Goal: Transaction & Acquisition: Obtain resource

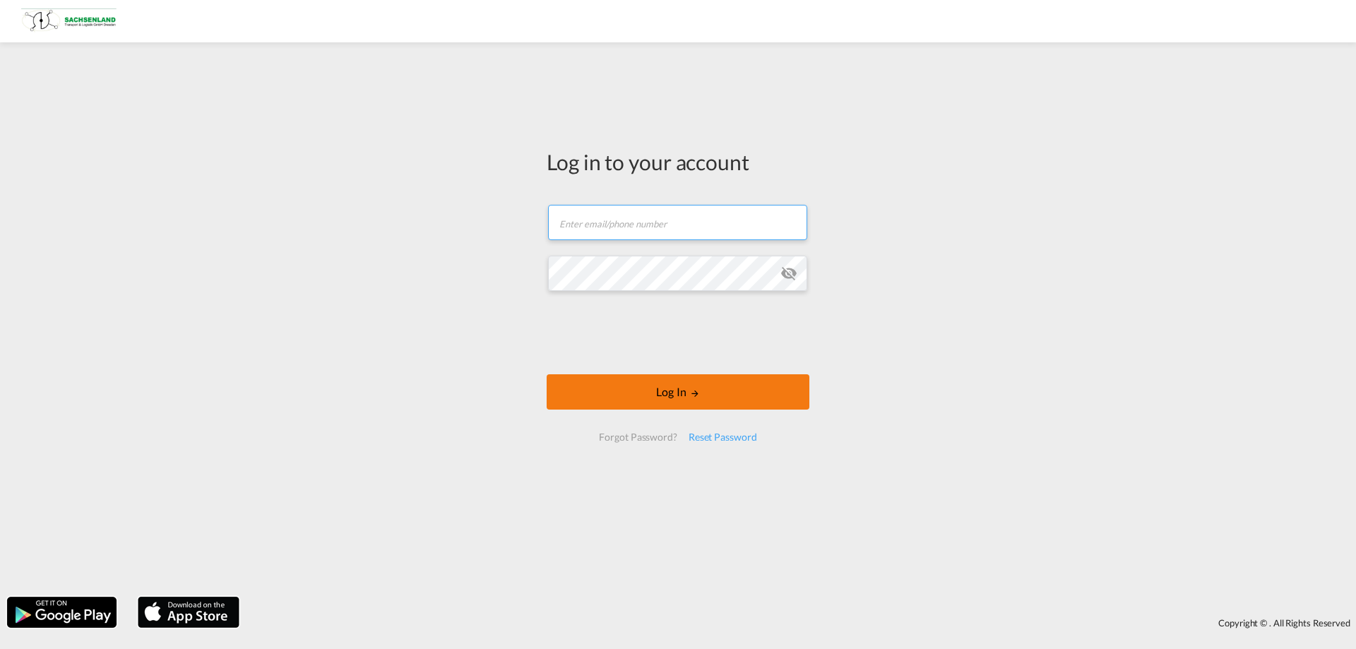
type input "[EMAIL_ADDRESS][DOMAIN_NAME]"
click at [693, 393] on md-icon "LOGIN" at bounding box center [695, 394] width 10 height 10
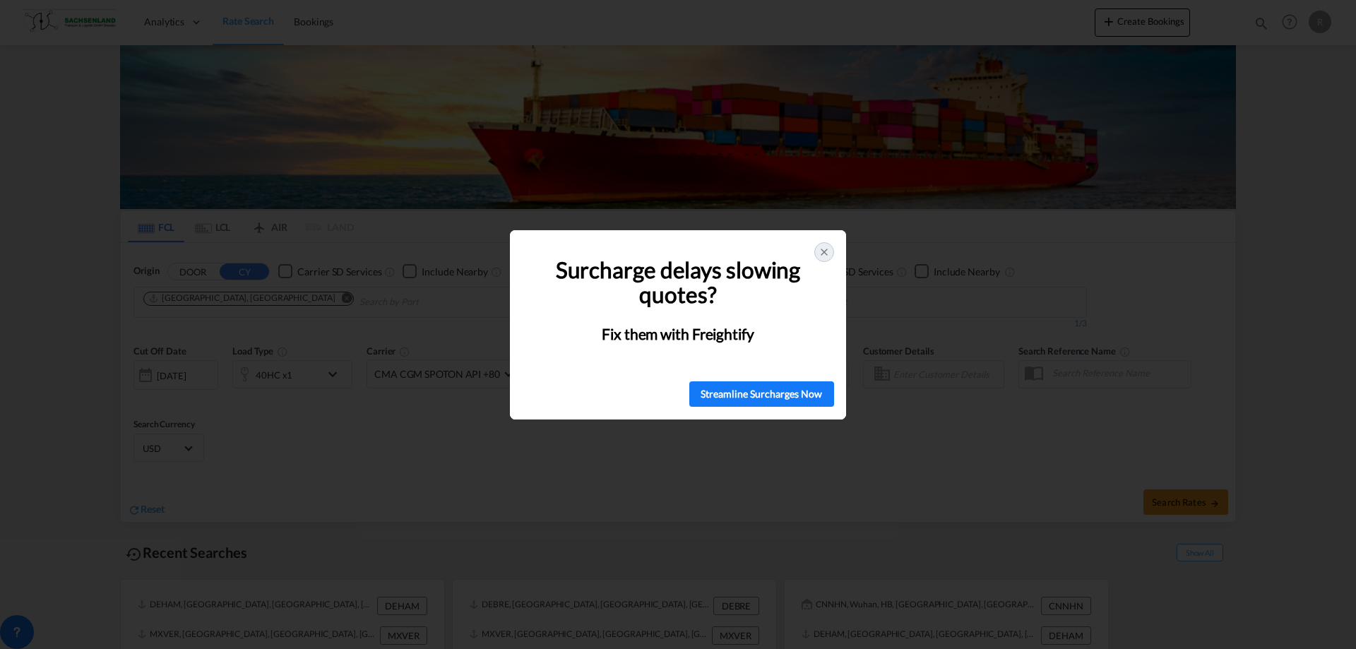
click at [829, 248] on icon at bounding box center [824, 252] width 11 height 11
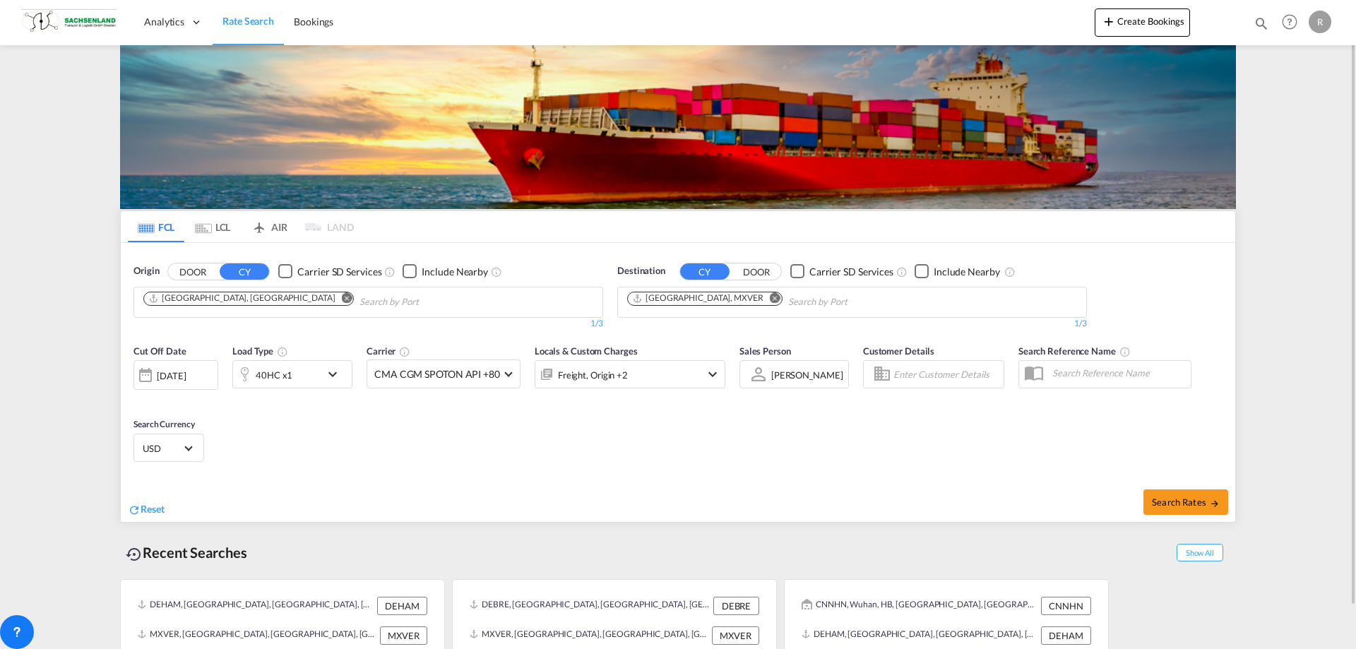
click at [770, 298] on md-icon "Remove" at bounding box center [775, 297] width 11 height 11
click at [342, 298] on md-icon "Remove" at bounding box center [347, 297] width 11 height 11
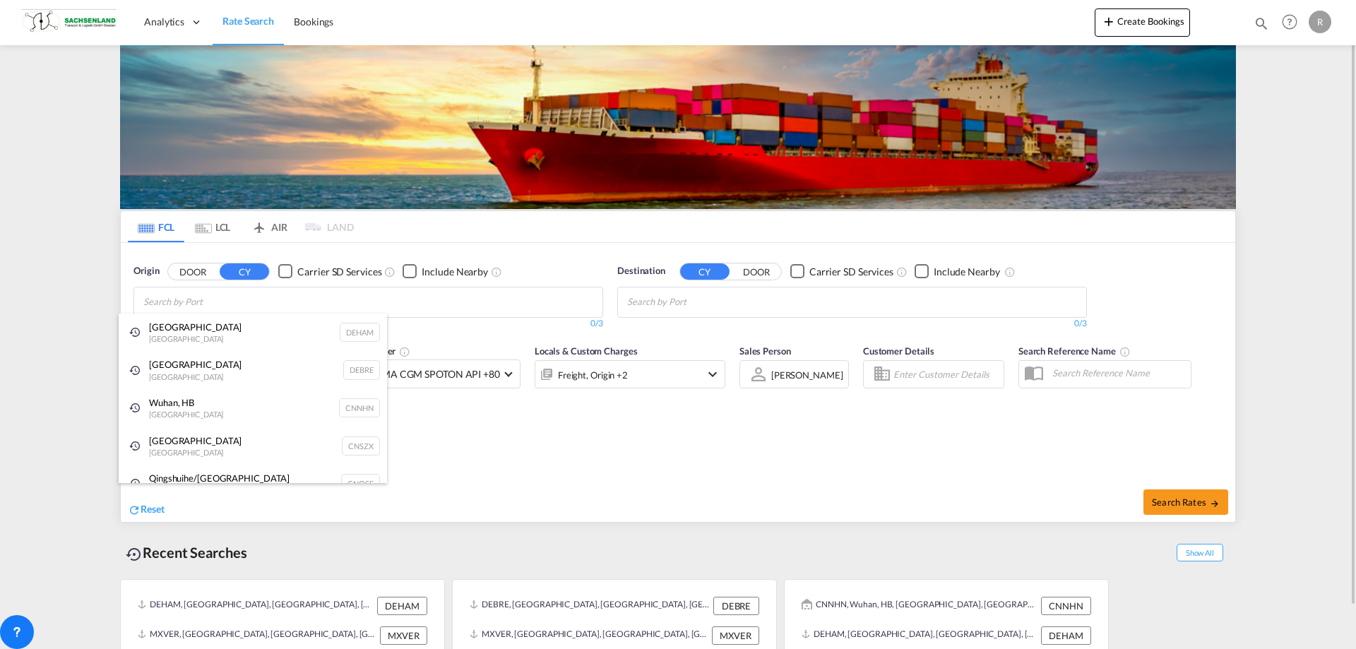
paste input "Chattogram, [GEOGRAPHIC_DATA]"
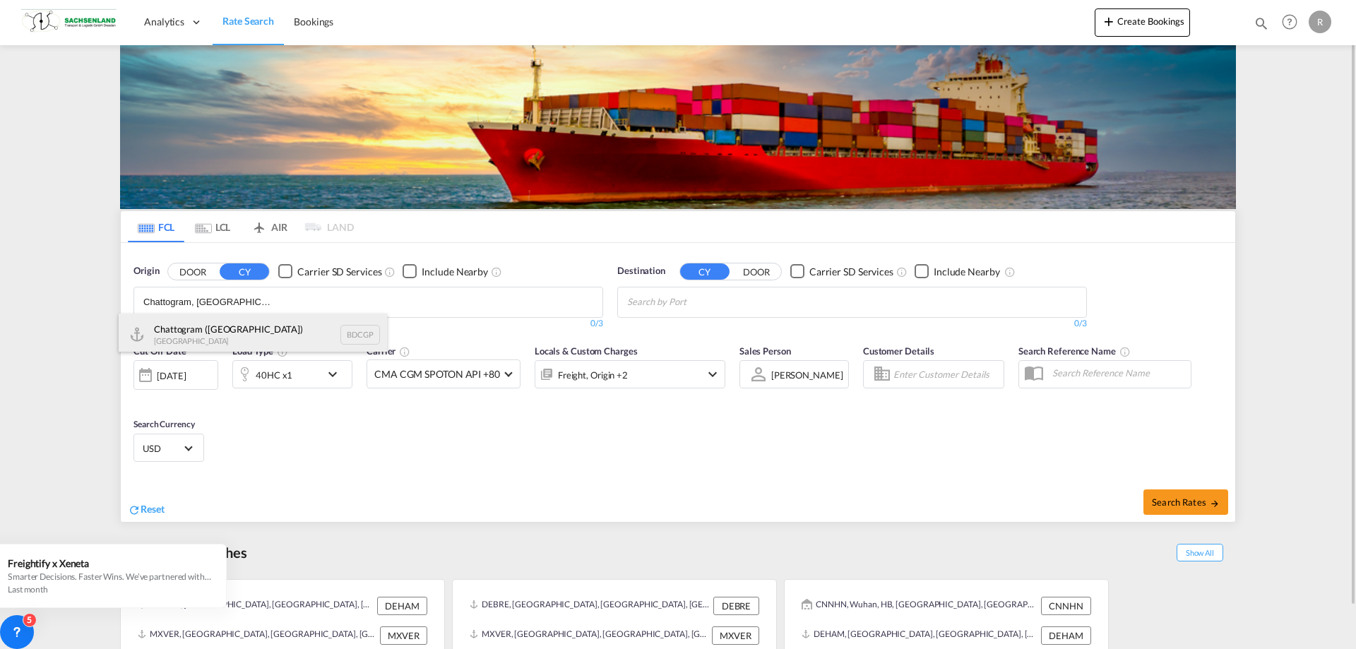
type input "Chattogram, [GEOGRAPHIC_DATA]"
click at [218, 329] on div "Chattogram ([GEOGRAPHIC_DATA]) [GEOGRAPHIC_DATA] BDCGP" at bounding box center [253, 335] width 268 height 42
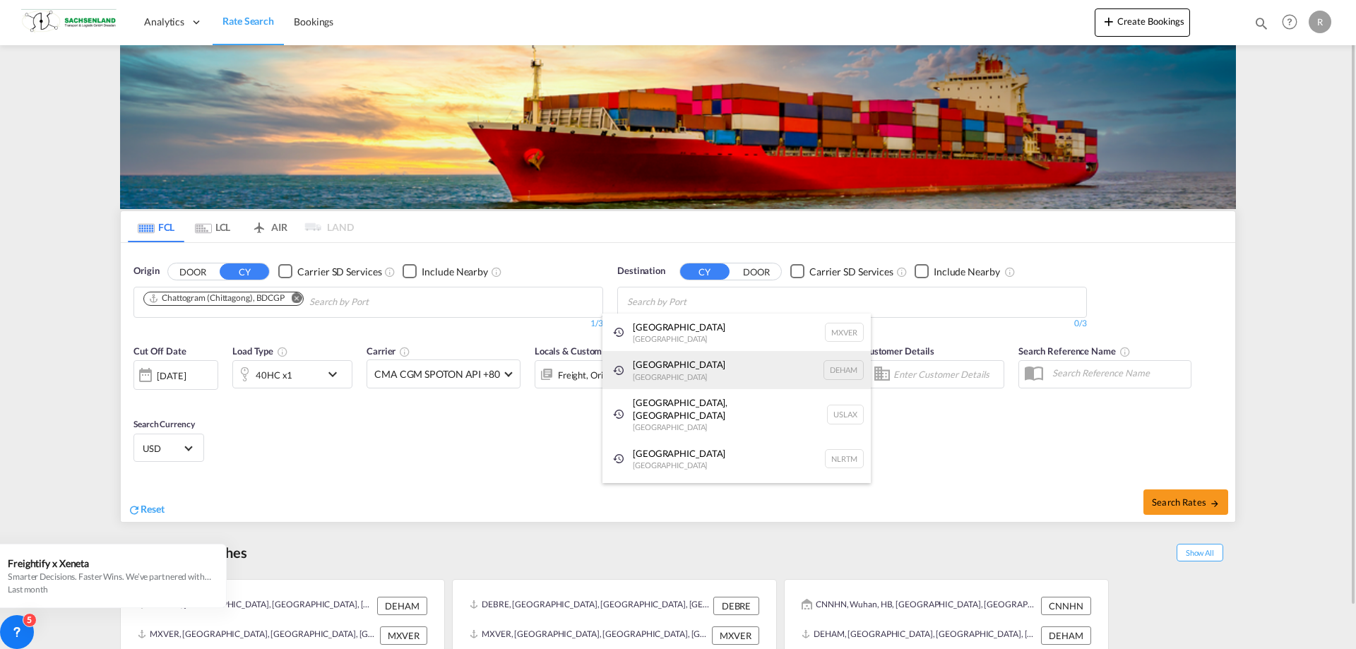
click at [659, 362] on div "Hamburg [GEOGRAPHIC_DATA] [GEOGRAPHIC_DATA]" at bounding box center [737, 370] width 268 height 38
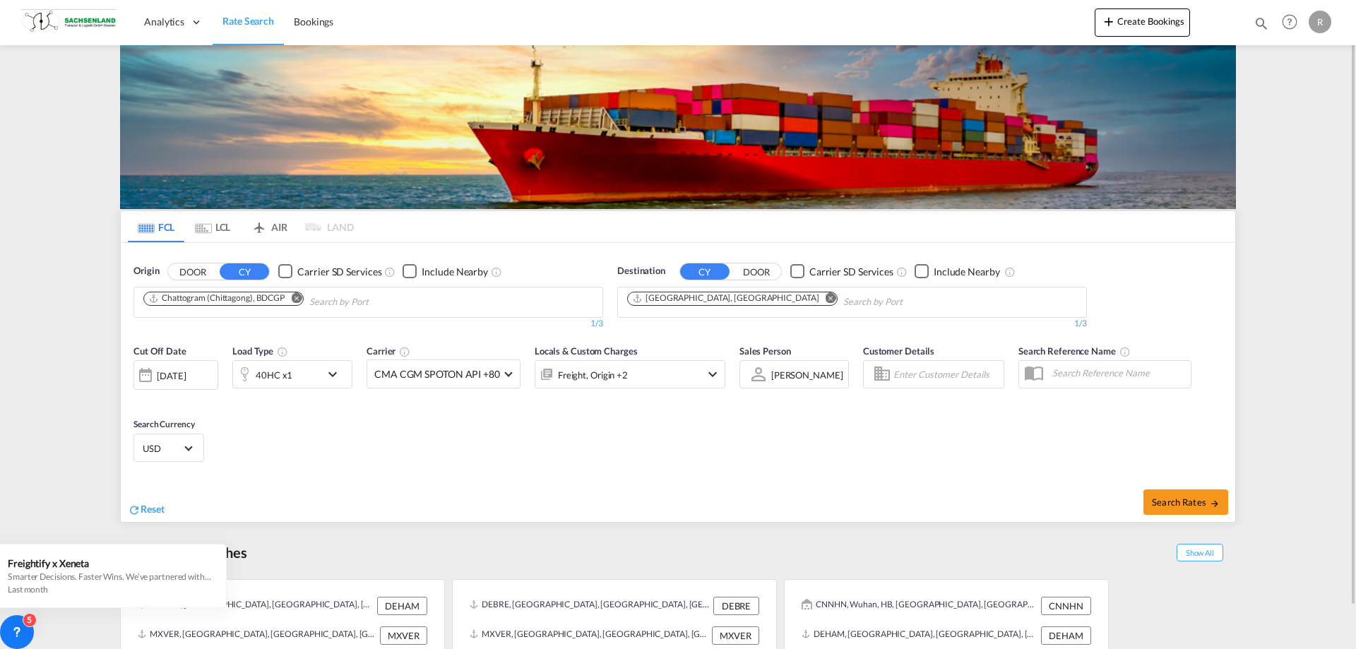
click at [336, 373] on md-icon "icon-chevron-down" at bounding box center [336, 374] width 24 height 17
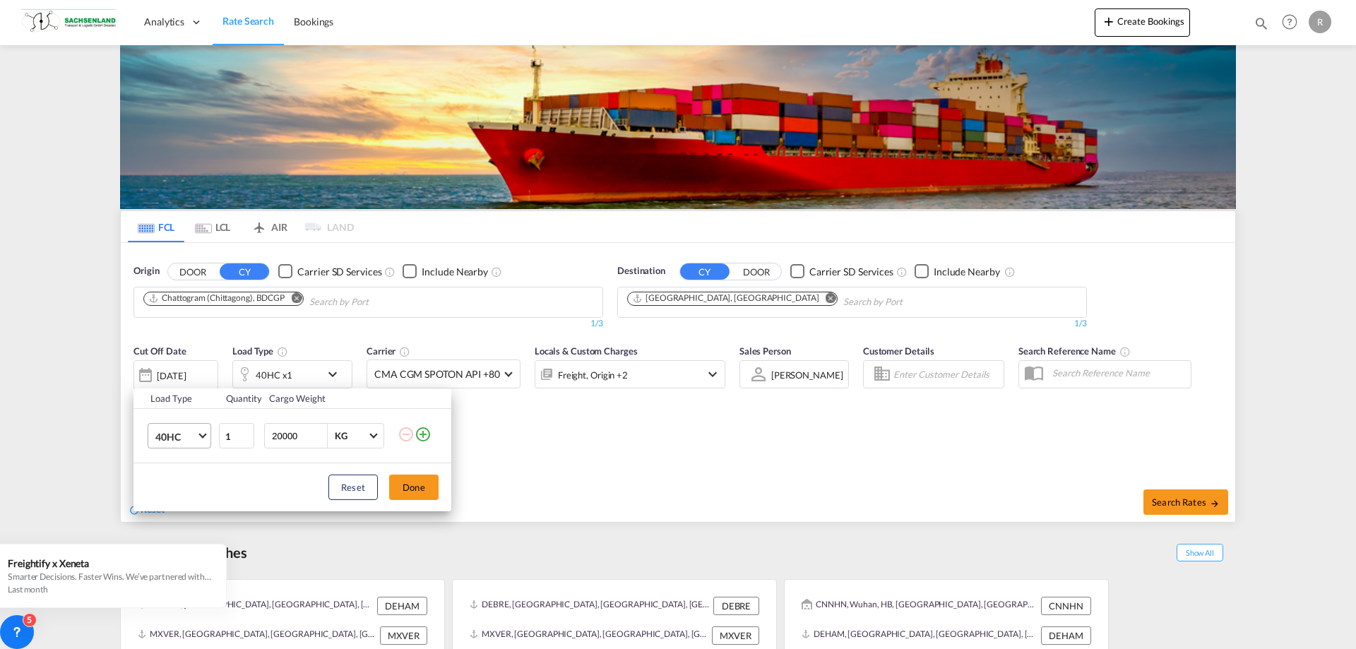
click at [206, 436] on md-select-value "40HC" at bounding box center [182, 436] width 57 height 24
click at [192, 478] on md-option "20HC" at bounding box center [192, 482] width 96 height 34
click at [205, 439] on md-select-value "20HC" at bounding box center [182, 436] width 57 height 24
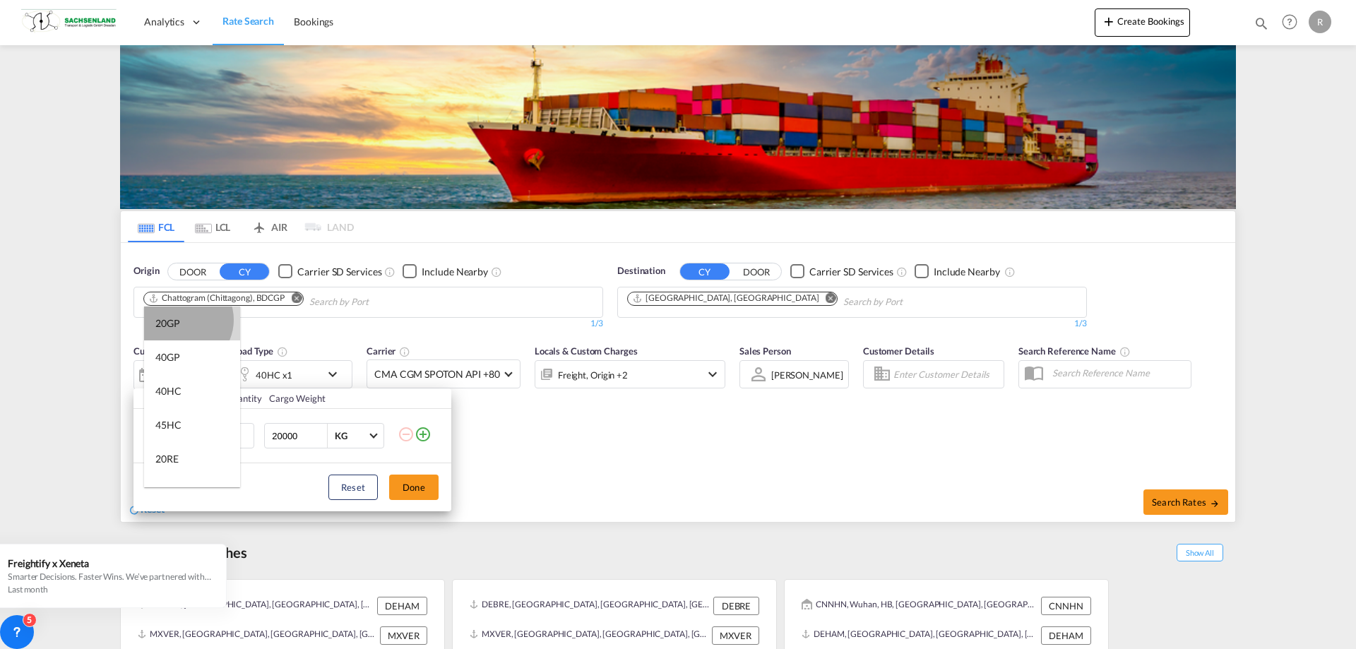
click at [182, 320] on md-option "20GP" at bounding box center [192, 324] width 96 height 34
click at [418, 480] on button "Done" at bounding box center [413, 487] width 49 height 25
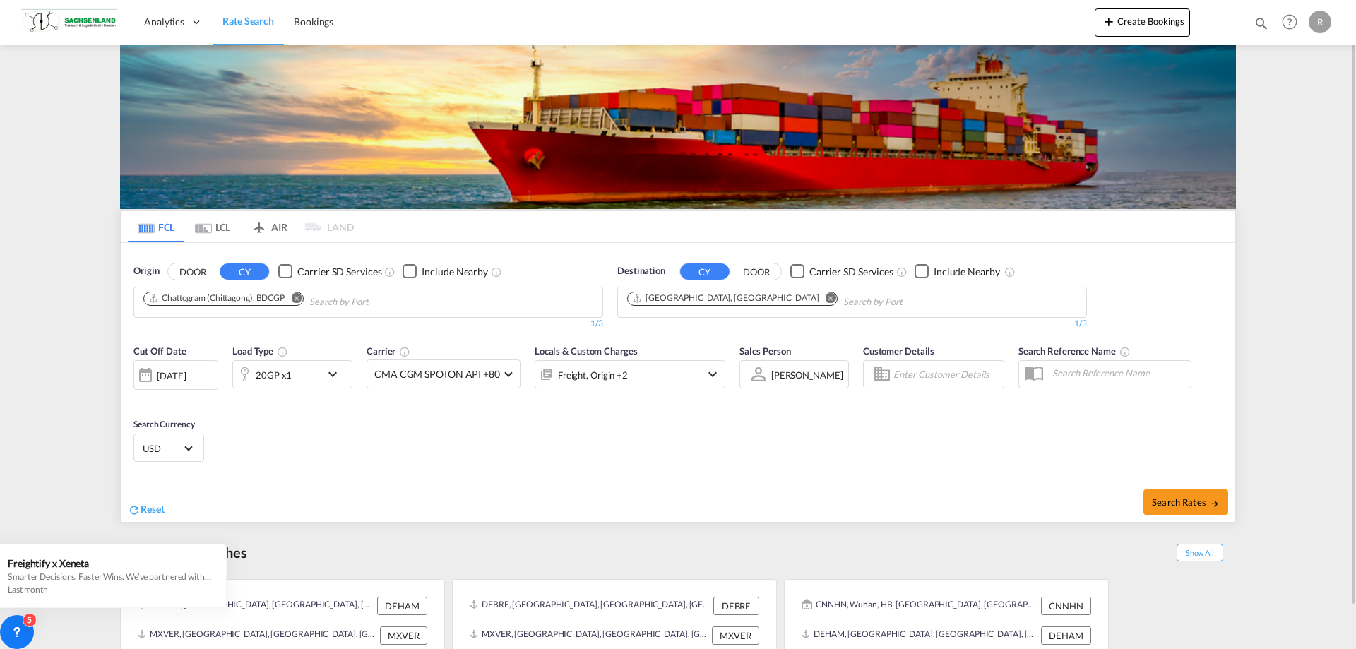
click at [712, 372] on md-icon "icon-chevron-down" at bounding box center [712, 374] width 17 height 17
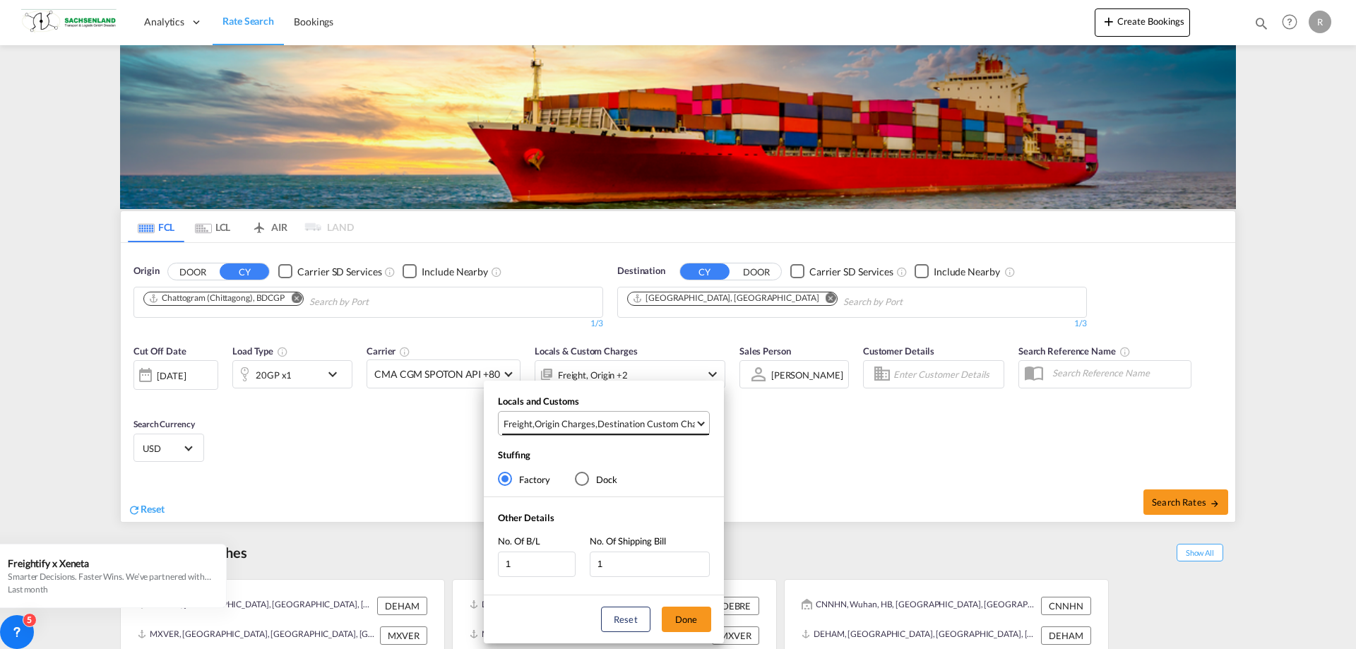
click at [703, 425] on md-select-value "Freight , Origin Charges , Destination Custom Charges" at bounding box center [605, 423] width 207 height 23
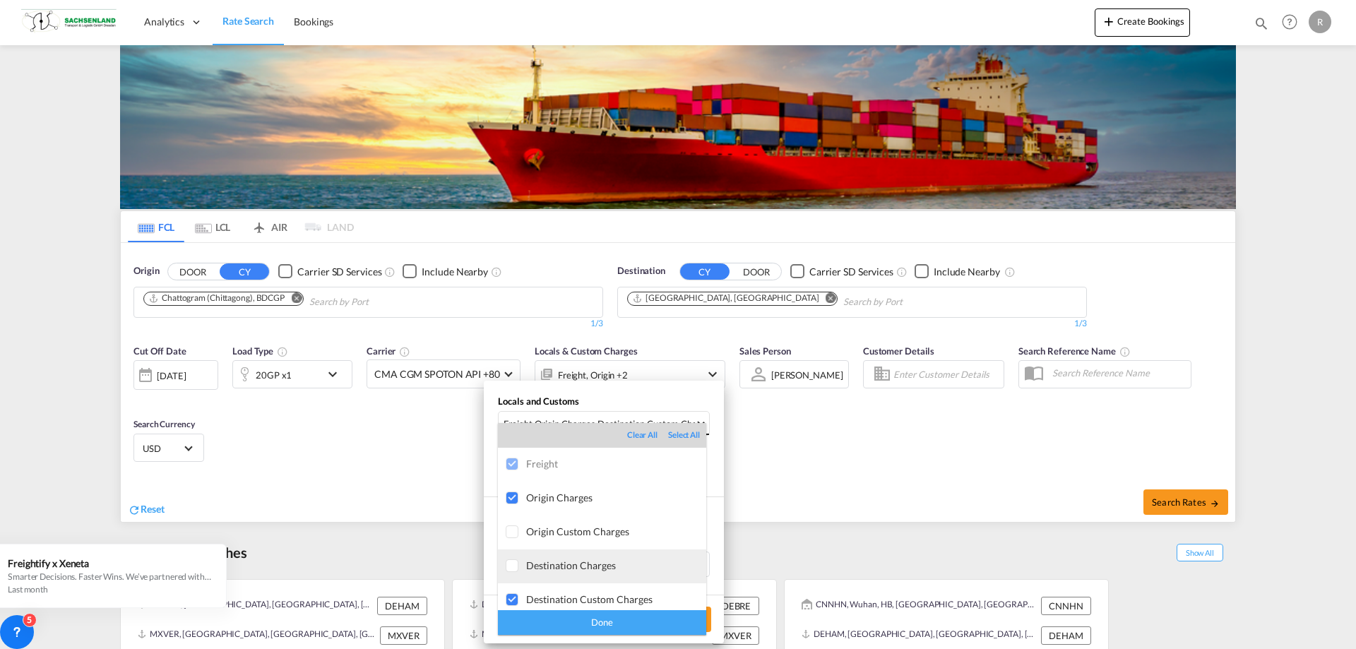
scroll to position [7, 0]
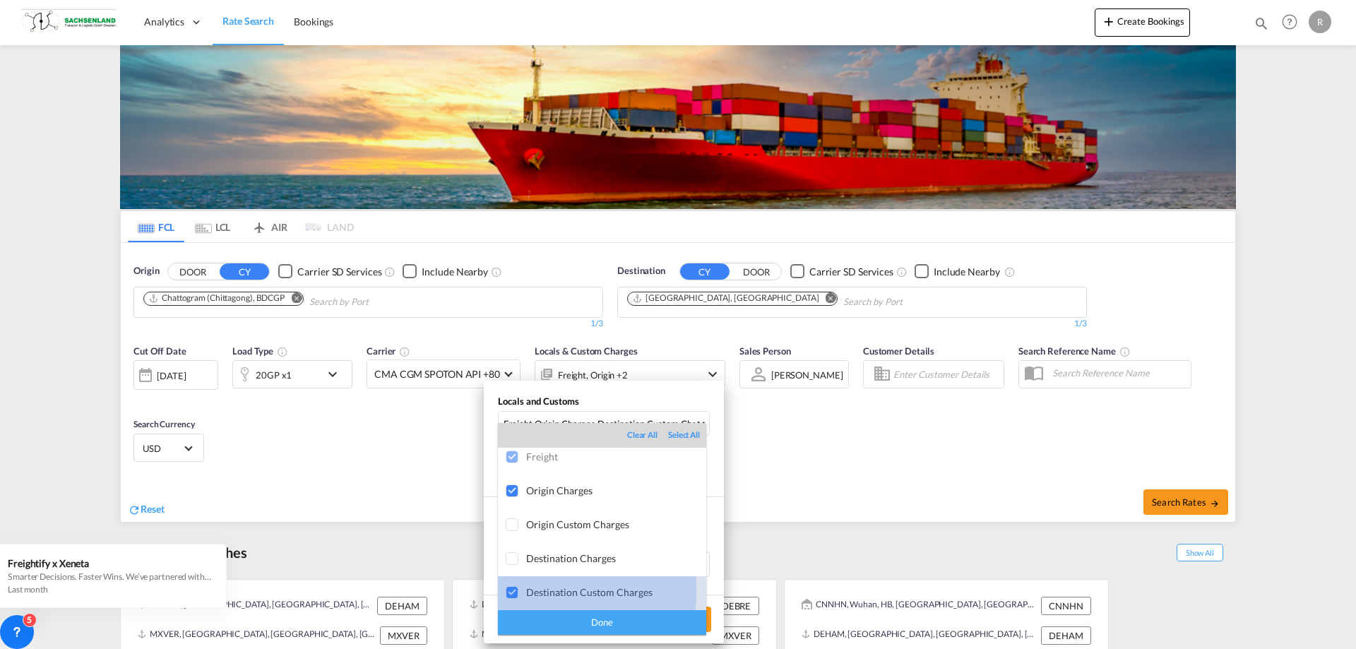
click at [516, 590] on div at bounding box center [513, 593] width 14 height 14
click at [622, 614] on div "Done" at bounding box center [602, 622] width 208 height 25
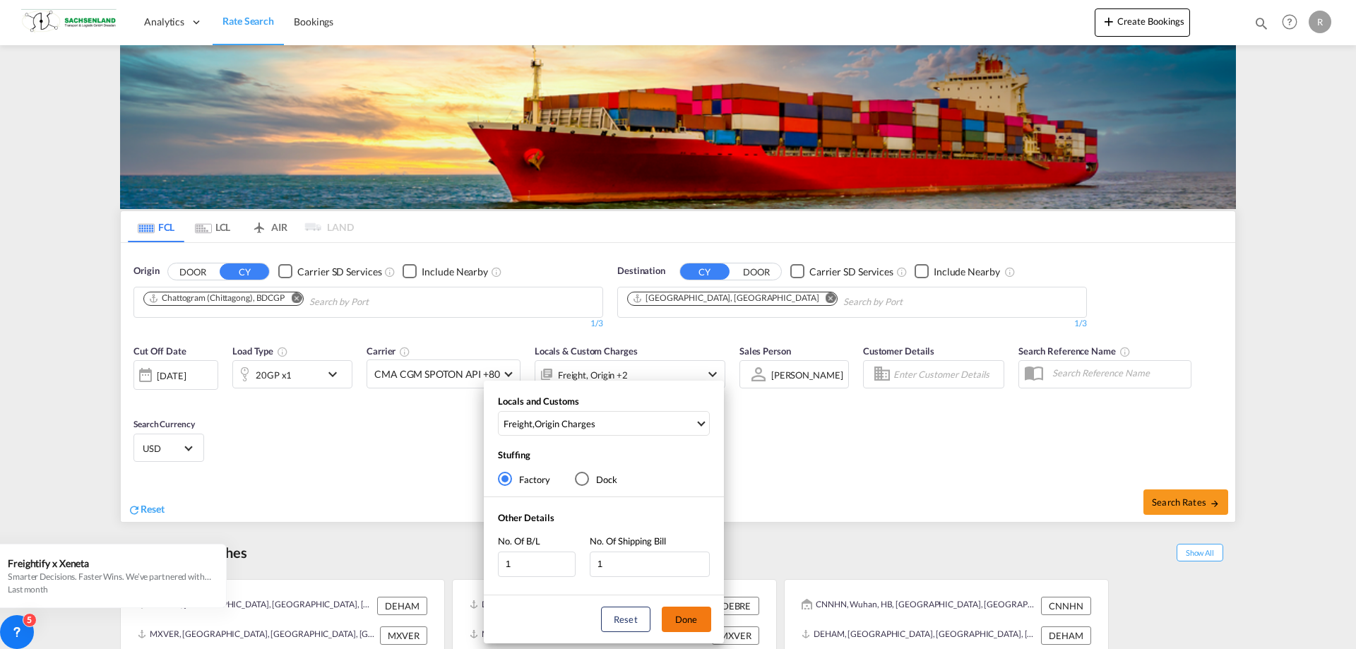
click at [694, 622] on button "Done" at bounding box center [686, 619] width 49 height 25
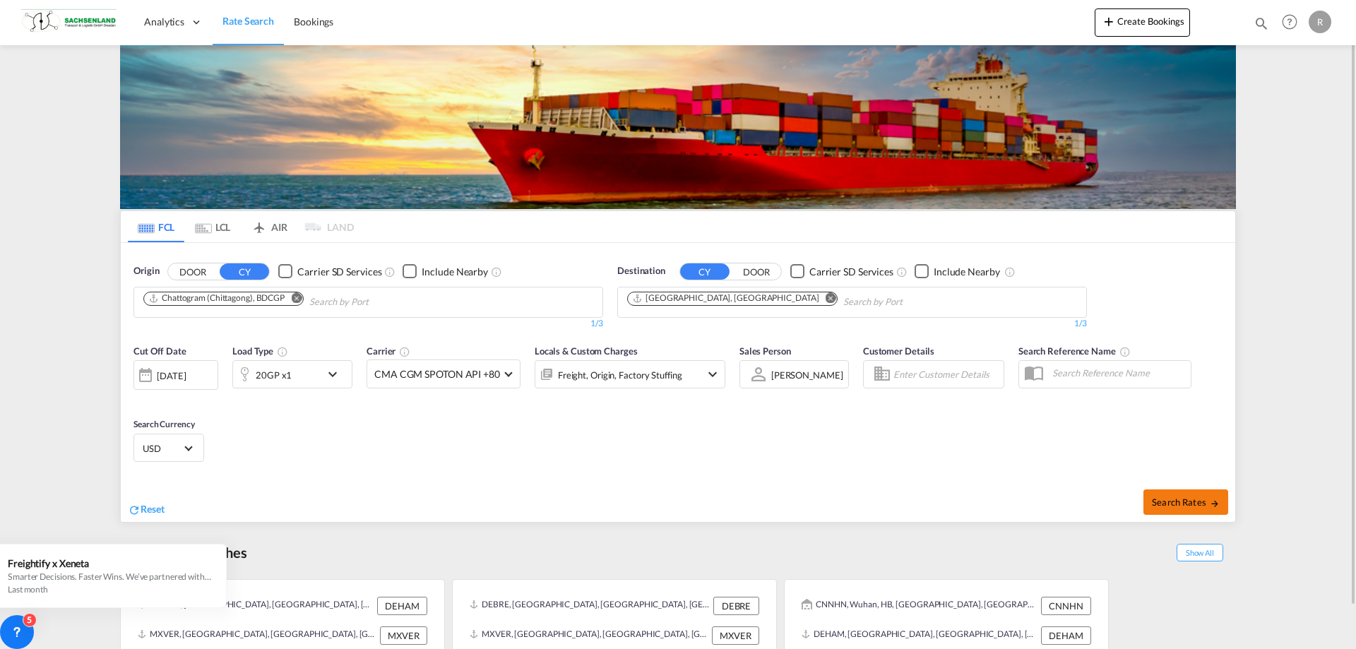
click at [1188, 498] on span "Search Rates" at bounding box center [1186, 502] width 68 height 11
type input "BDCGP to DEHAM / [DATE]"
